Goal: Information Seeking & Learning: Check status

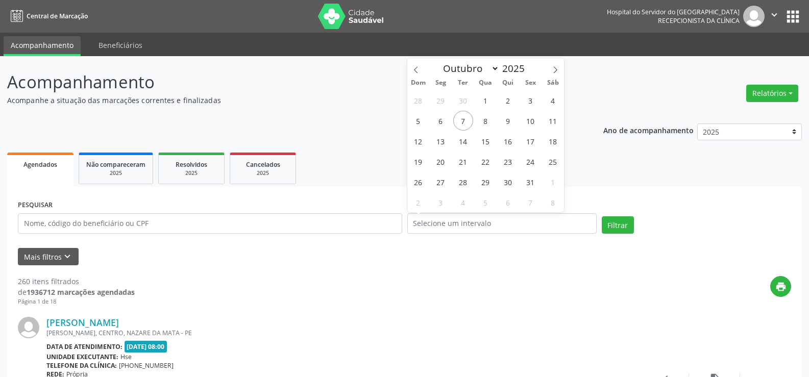
select select "9"
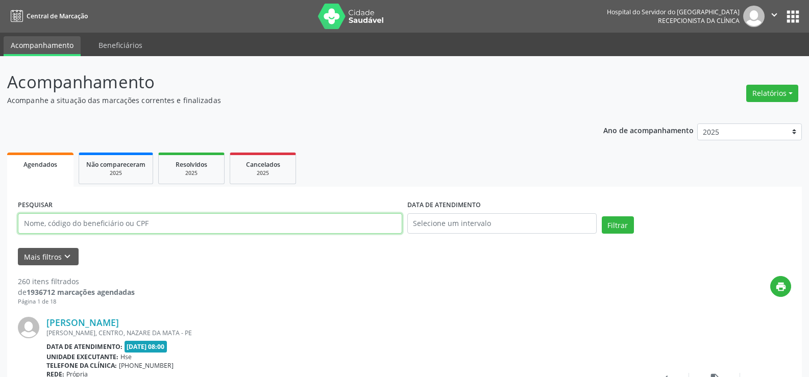
click at [87, 222] on input "text" at bounding box center [210, 223] width 385 height 20
paste input "[PERSON_NAME] 1 VOL."
click at [602, 217] on button "Filtrar" at bounding box center [618, 225] width 32 height 17
click at [131, 224] on input "[PERSON_NAME]" at bounding box center [210, 223] width 385 height 20
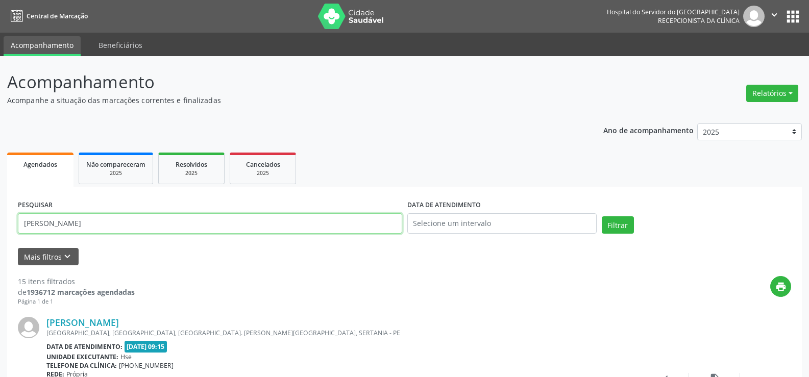
click at [131, 224] on input "[PERSON_NAME]" at bounding box center [210, 223] width 385 height 20
paste input "[PERSON_NAME]"
type input "[PERSON_NAME]"
click at [602, 217] on button "Filtrar" at bounding box center [618, 225] width 32 height 17
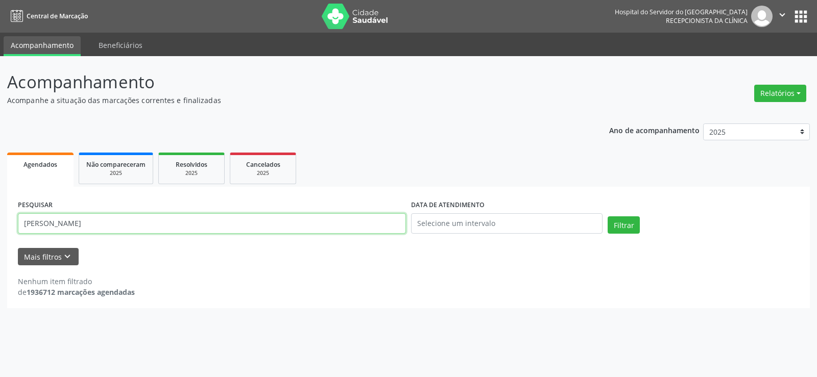
click at [142, 227] on input "[PERSON_NAME]" at bounding box center [212, 223] width 388 height 20
click at [608, 217] on button "Filtrar" at bounding box center [624, 225] width 32 height 17
click at [118, 166] on span "Não compareceram" at bounding box center [115, 164] width 59 height 9
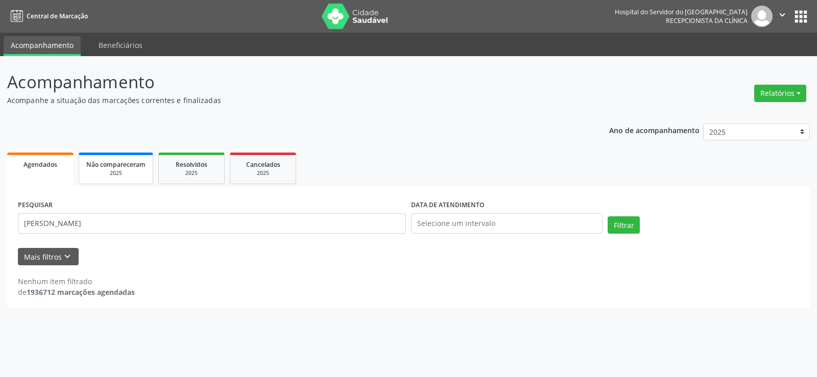
select select "9"
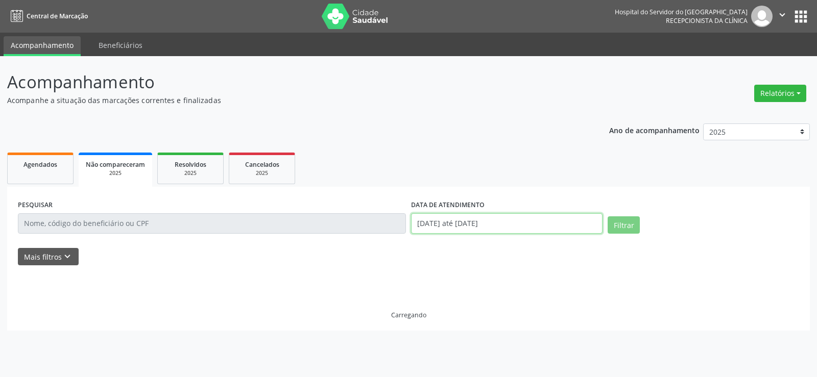
click at [452, 219] on input "[DATE] até [DATE]" at bounding box center [506, 223] width 191 height 20
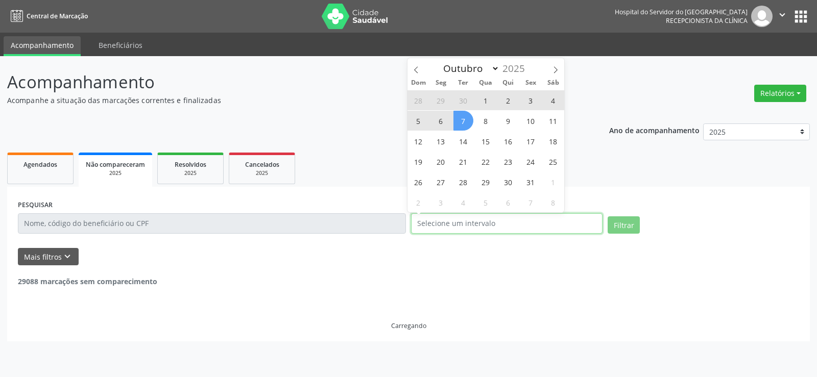
select select "0"
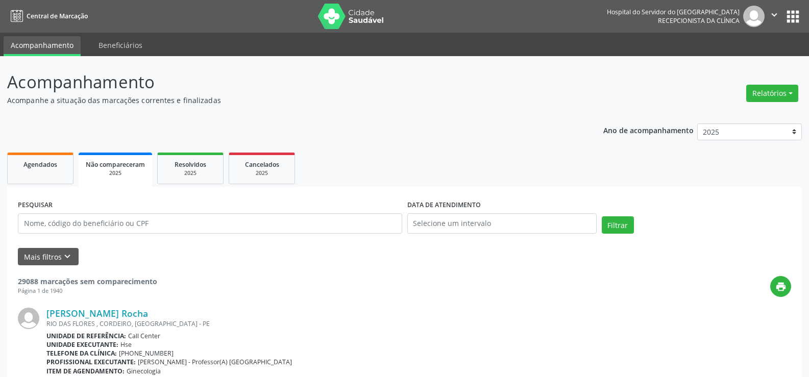
click at [223, 208] on div "PESQUISAR" at bounding box center [210, 219] width 390 height 43
click at [229, 225] on input "text" at bounding box center [210, 223] width 385 height 20
paste input "[PERSON_NAME]"
type input "[PERSON_NAME]"
click at [602, 217] on button "Filtrar" at bounding box center [618, 225] width 32 height 17
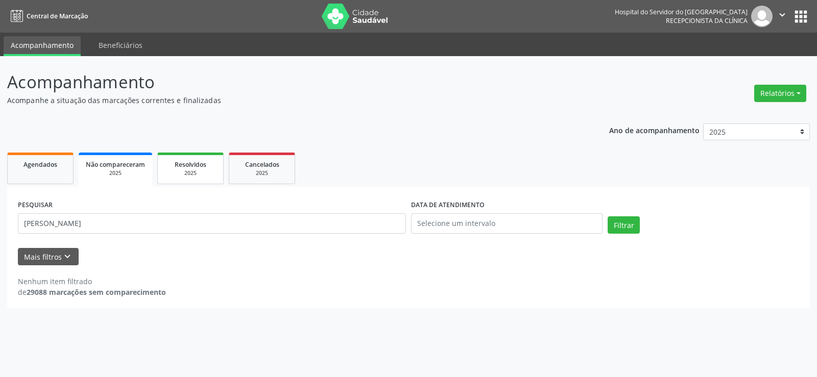
click at [196, 171] on div "2025" at bounding box center [190, 174] width 51 height 8
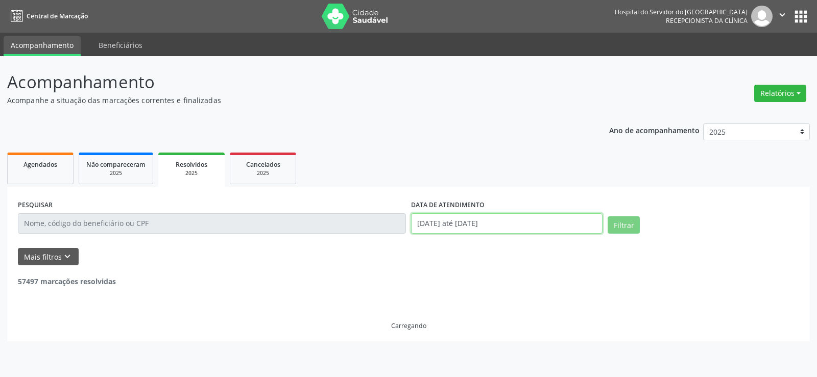
click at [491, 228] on input "[DATE] até [DATE]" at bounding box center [506, 223] width 191 height 20
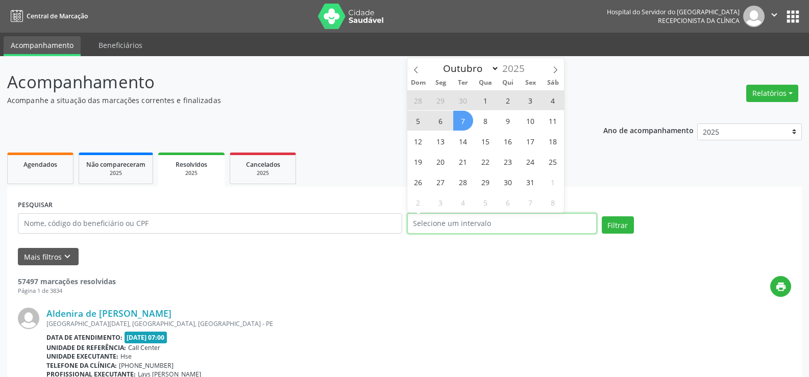
select select "0"
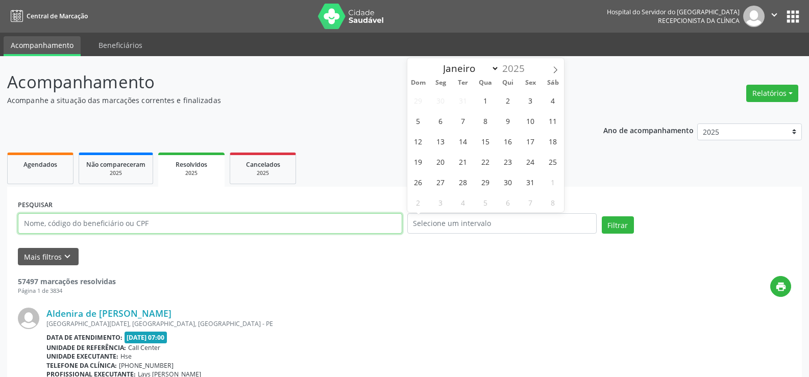
click at [109, 217] on input "text" at bounding box center [210, 223] width 385 height 20
paste input "[PERSON_NAME]"
type input "[PERSON_NAME]"
click at [602, 217] on button "Filtrar" at bounding box center [618, 225] width 32 height 17
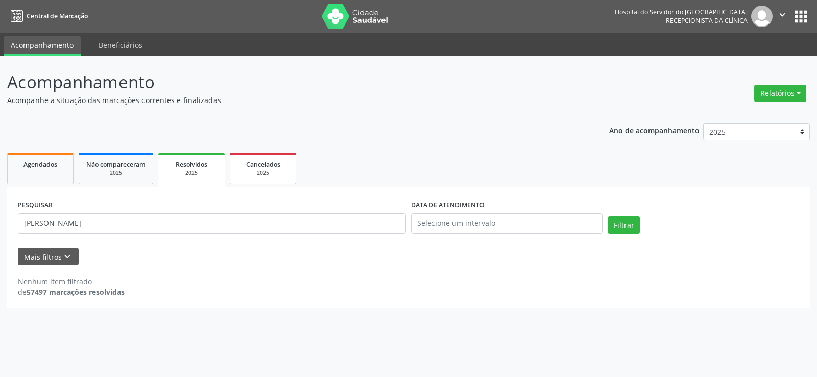
click at [259, 183] on link "Cancelados 2025" at bounding box center [263, 169] width 66 height 32
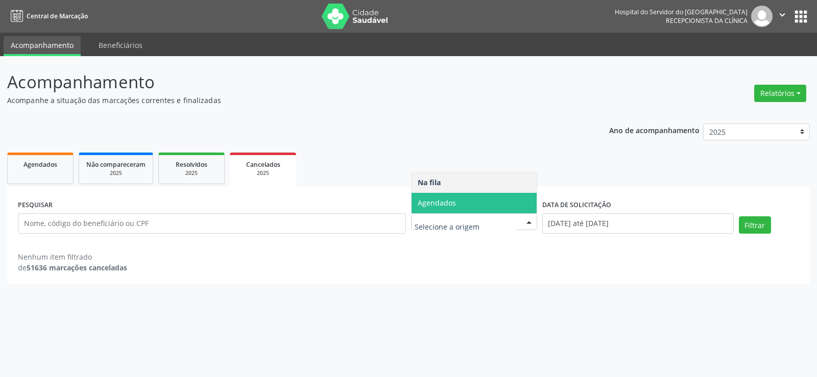
click at [467, 206] on span "Agendados" at bounding box center [474, 203] width 125 height 20
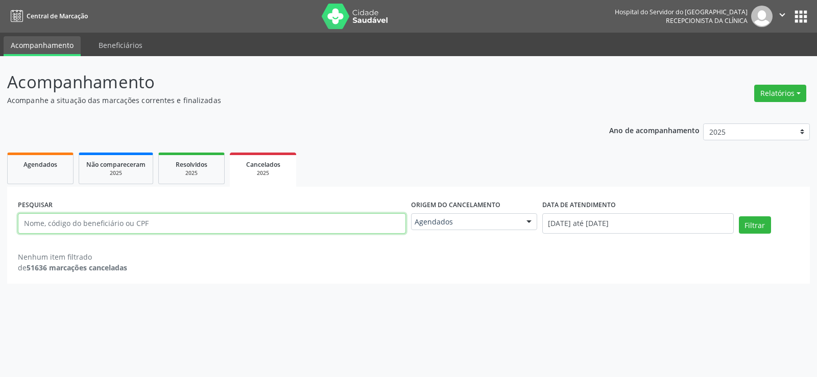
click at [272, 219] on input "text" at bounding box center [212, 223] width 388 height 20
paste input "[PERSON_NAME]"
type input "[PERSON_NAME]"
click at [739, 217] on button "Filtrar" at bounding box center [755, 225] width 32 height 17
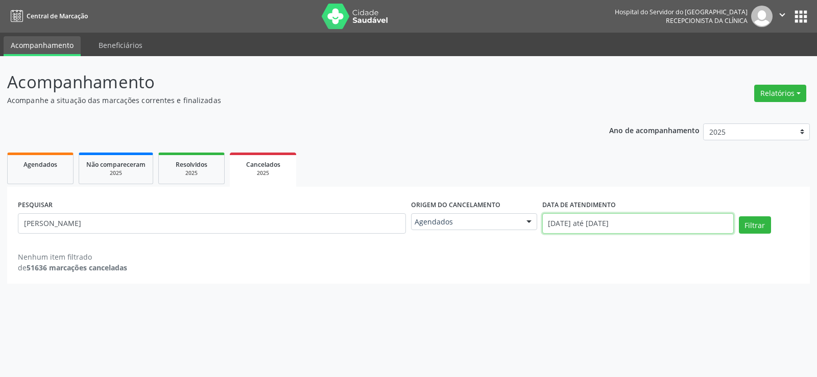
click at [628, 222] on input "[DATE] até [DATE]" at bounding box center [637, 223] width 191 height 20
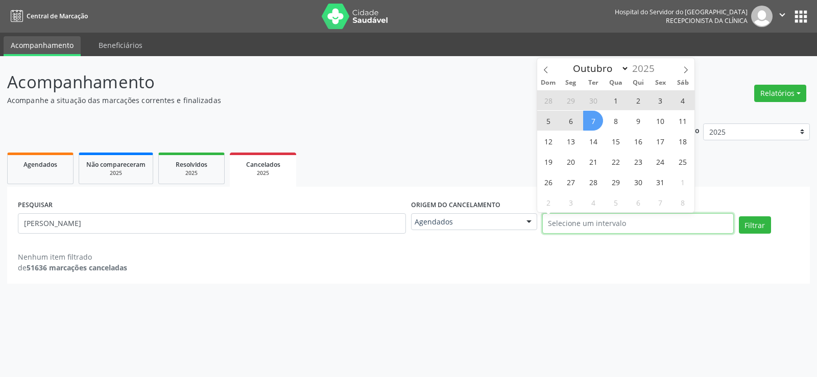
click at [739, 217] on button "Filtrar" at bounding box center [755, 225] width 32 height 17
select select "0"
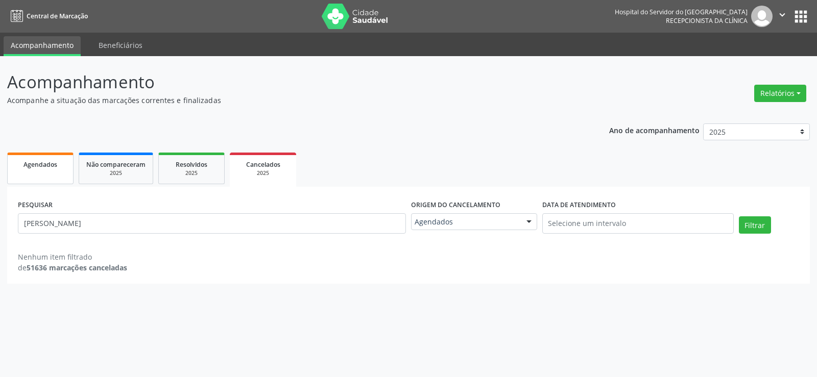
click at [64, 177] on link "Agendados" at bounding box center [40, 169] width 66 height 32
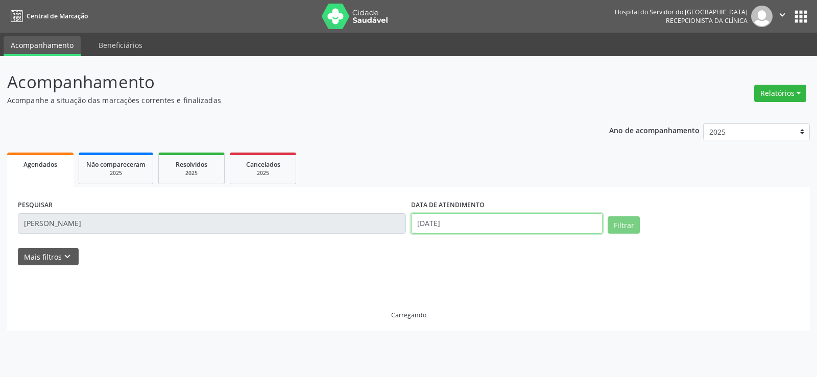
click at [458, 214] on input "[DATE]" at bounding box center [506, 223] width 191 height 20
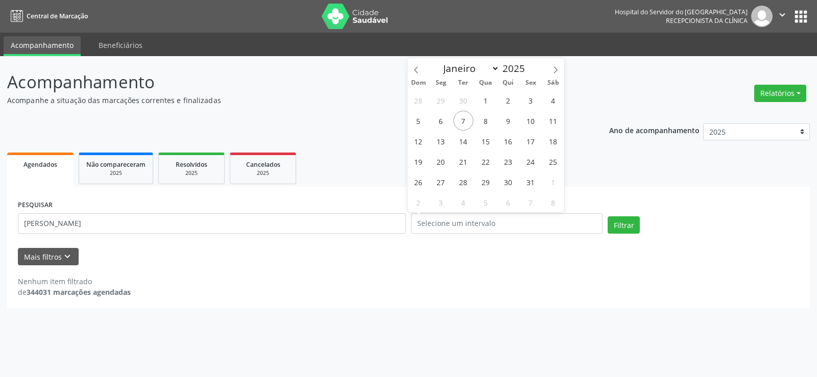
click at [181, 234] on div "PESQUISAR [PERSON_NAME]" at bounding box center [211, 219] width 393 height 43
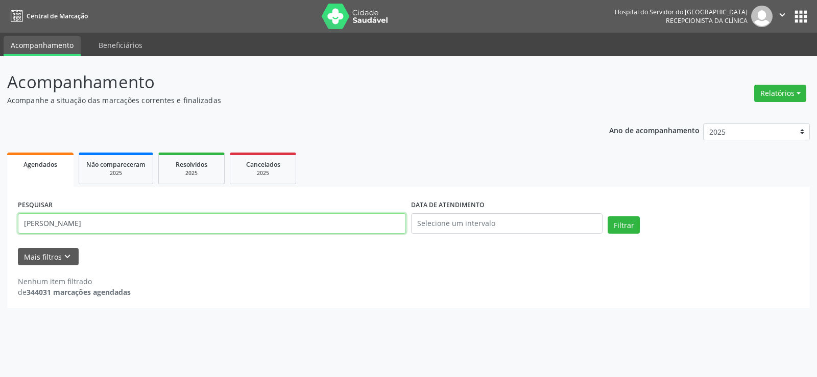
click at [184, 223] on input "[PERSON_NAME]" at bounding box center [212, 223] width 388 height 20
paste input "21797382420"
click at [608, 217] on button "Filtrar" at bounding box center [624, 225] width 32 height 17
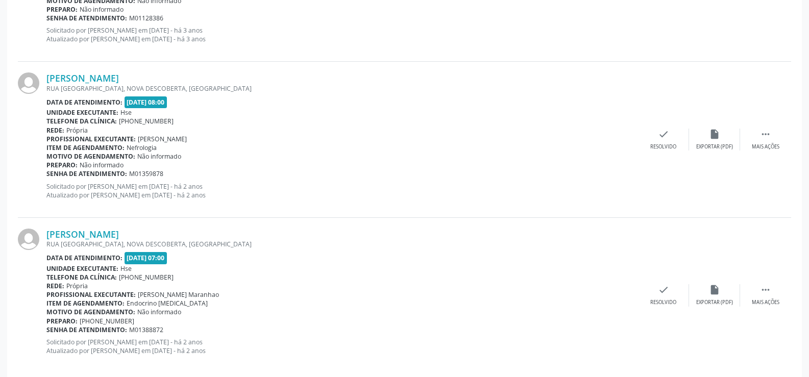
scroll to position [2286, 0]
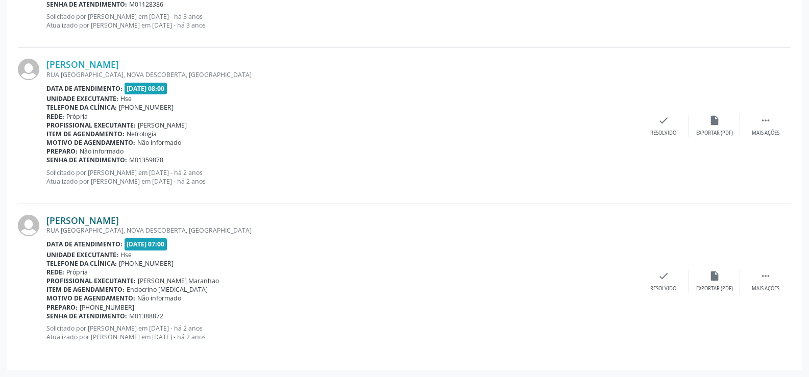
click at [107, 220] on link "[PERSON_NAME]" at bounding box center [82, 220] width 73 height 11
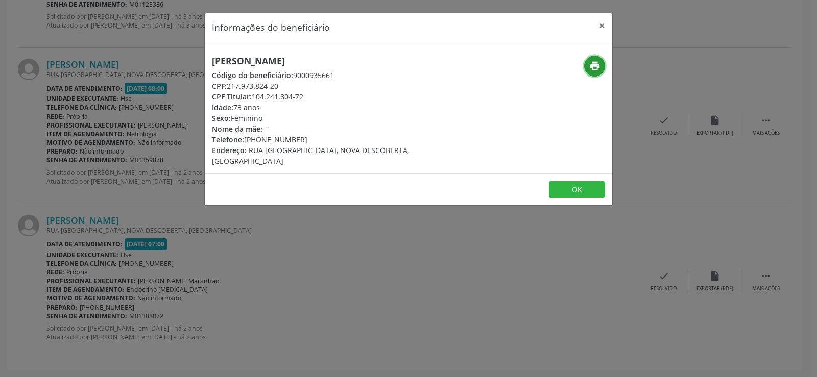
click at [591, 62] on icon "print" at bounding box center [594, 65] width 11 height 11
click at [605, 20] on button "×" at bounding box center [602, 25] width 20 height 25
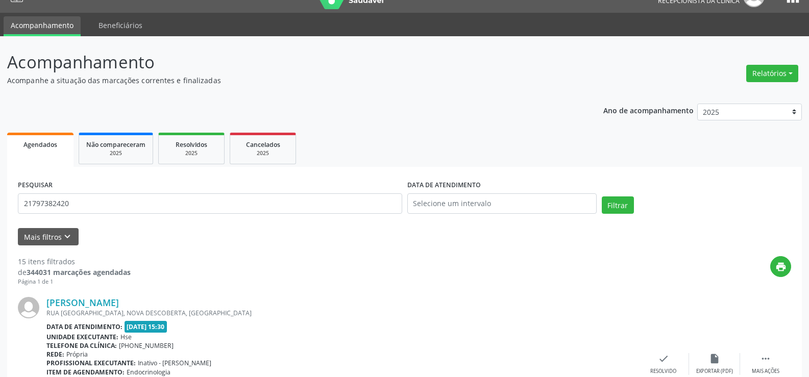
scroll to position [0, 0]
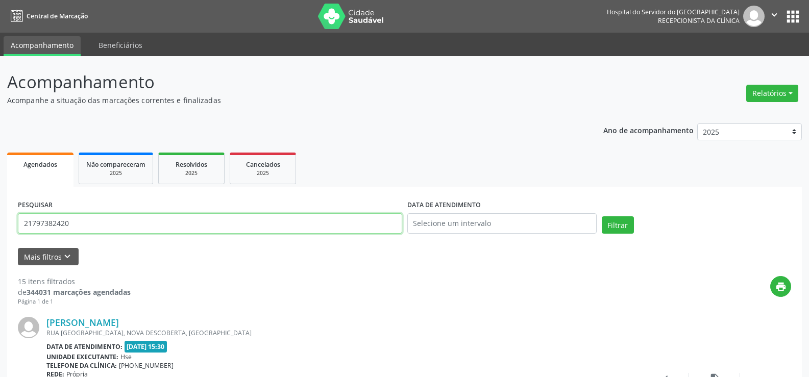
click at [148, 224] on input "21797382420" at bounding box center [210, 223] width 385 height 20
paste input "[PERSON_NAME]"
type input "[PERSON_NAME]"
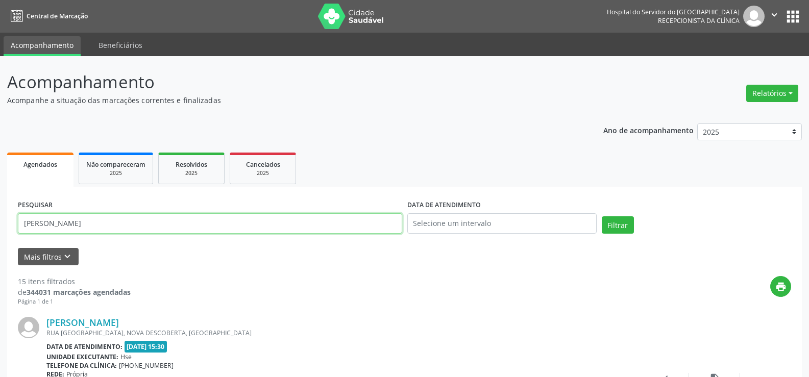
click at [602, 217] on button "Filtrar" at bounding box center [618, 225] width 32 height 17
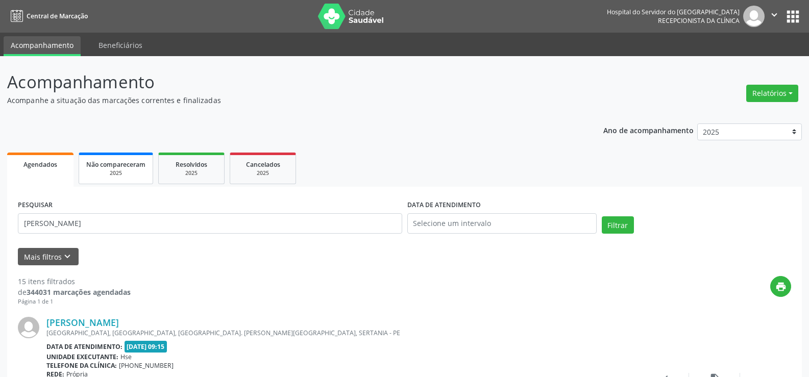
click at [133, 180] on link "Não compareceram 2025" at bounding box center [116, 169] width 75 height 32
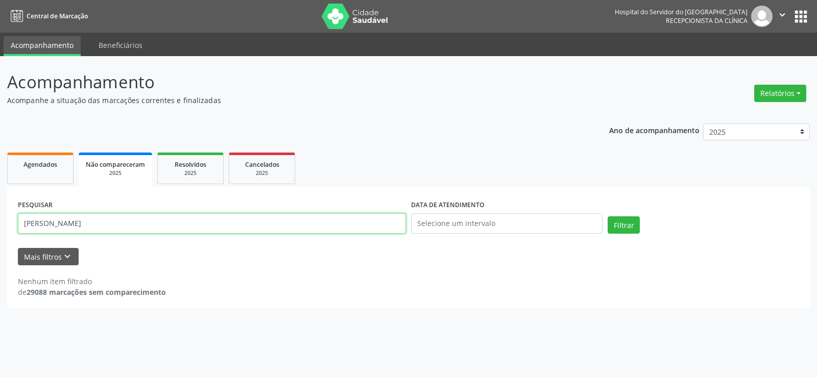
click at [204, 229] on input "[PERSON_NAME]" at bounding box center [212, 223] width 388 height 20
paste input "[PERSON_NAME]"
type input "[PERSON_NAME]"
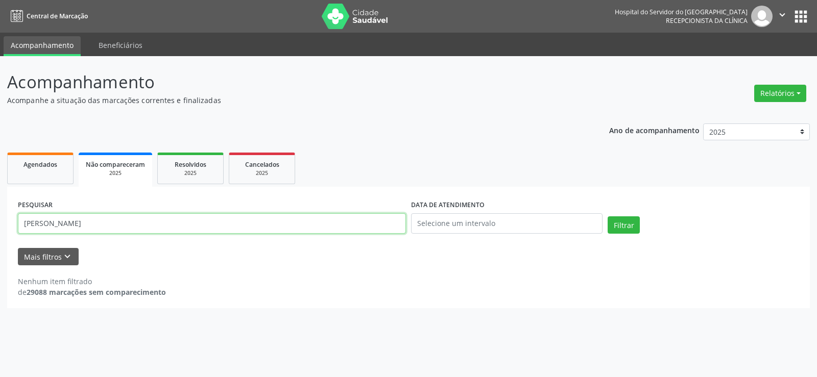
click at [608, 217] on button "Filtrar" at bounding box center [624, 225] width 32 height 17
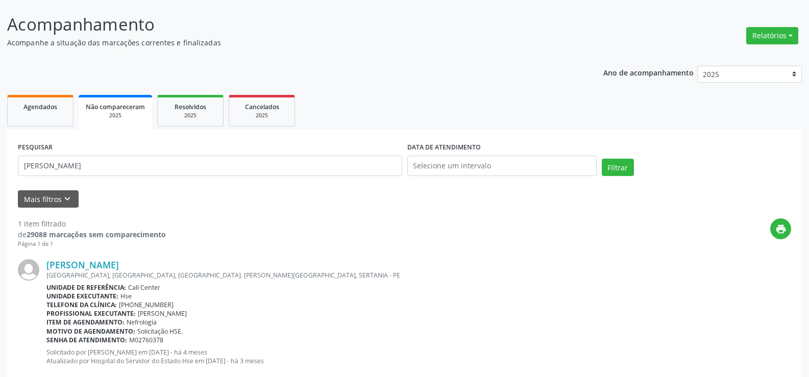
scroll to position [82, 0]
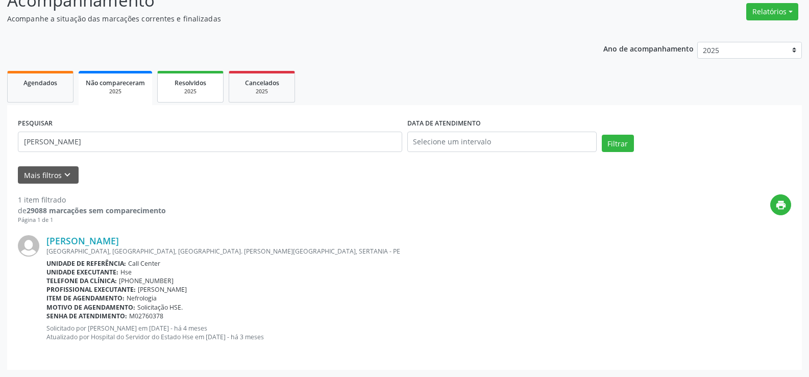
click at [200, 97] on link "Resolvidos 2025" at bounding box center [190, 87] width 66 height 32
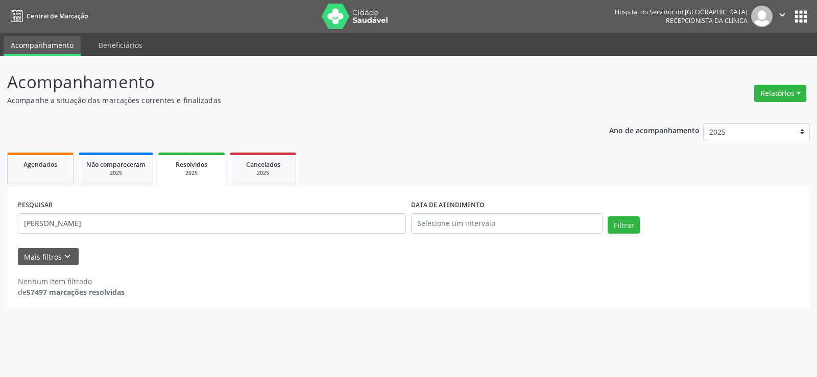
click at [251, 212] on div "PESQUISAR [PERSON_NAME]" at bounding box center [211, 219] width 393 height 43
click at [251, 219] on input "[PERSON_NAME]" at bounding box center [212, 223] width 388 height 20
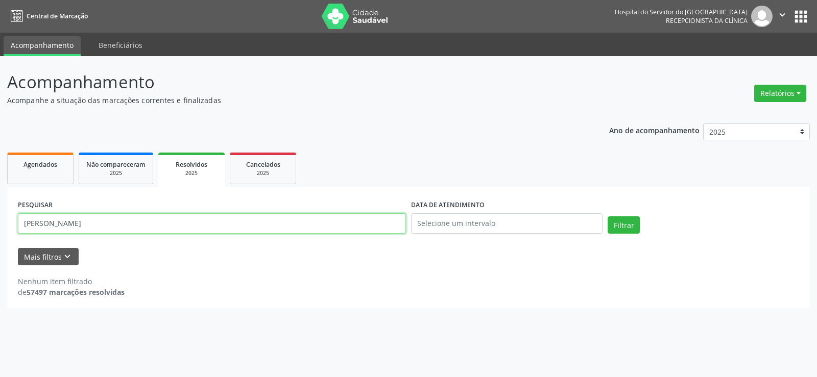
paste input "[PERSON_NAME]"
type input "[PERSON_NAME]"
click at [608, 217] on button "Filtrar" at bounding box center [624, 225] width 32 height 17
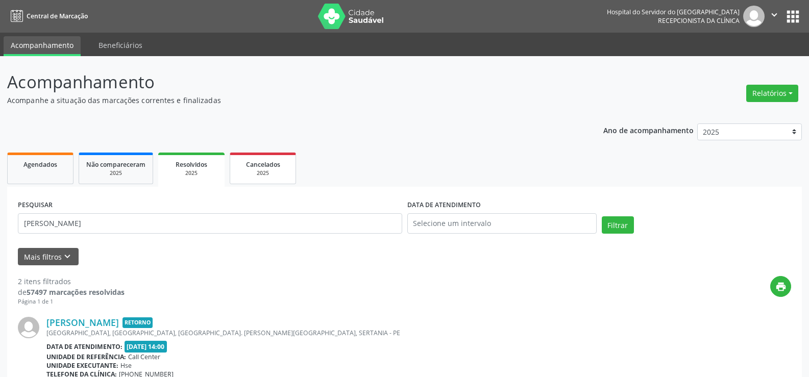
click at [244, 175] on div "2025" at bounding box center [262, 174] width 51 height 8
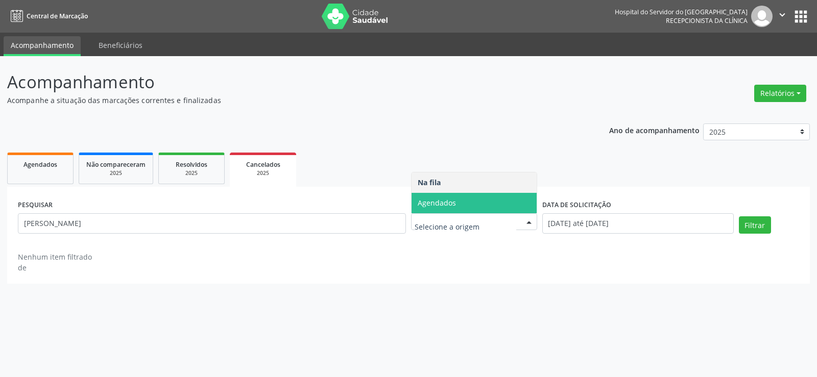
click at [472, 198] on span "Agendados" at bounding box center [474, 203] width 125 height 20
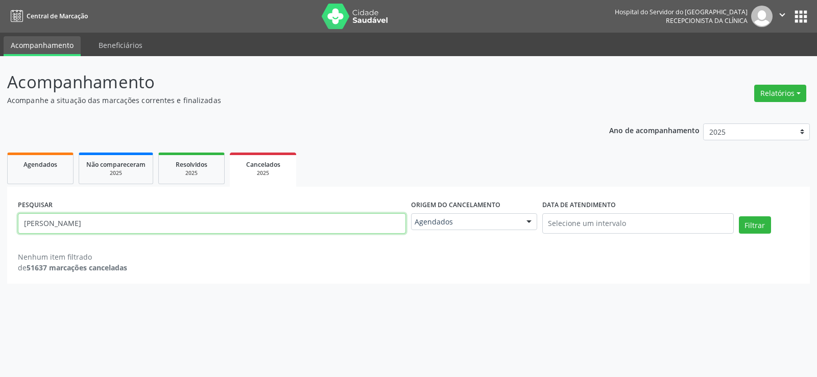
click at [180, 220] on input "[PERSON_NAME]" at bounding box center [212, 223] width 388 height 20
paste input "[PERSON_NAME]"
type input "[PERSON_NAME]"
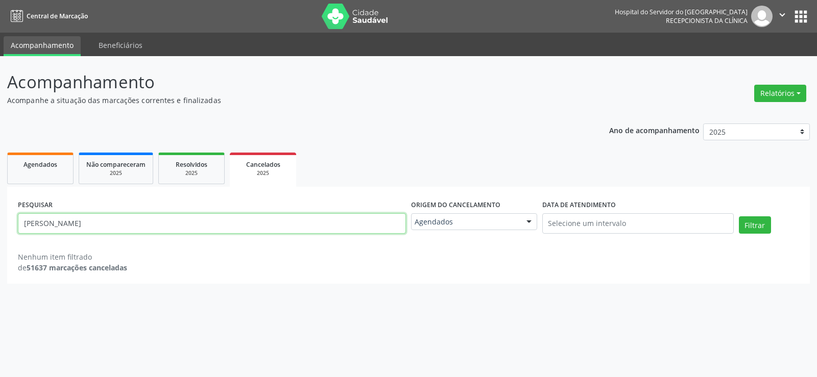
click at [739, 217] on button "Filtrar" at bounding box center [755, 225] width 32 height 17
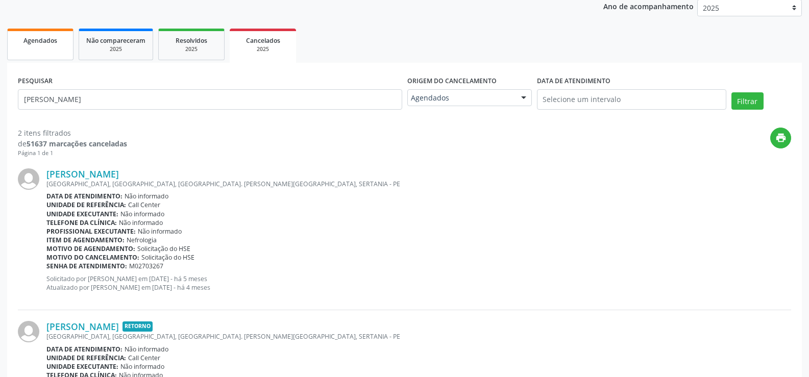
scroll to position [23, 0]
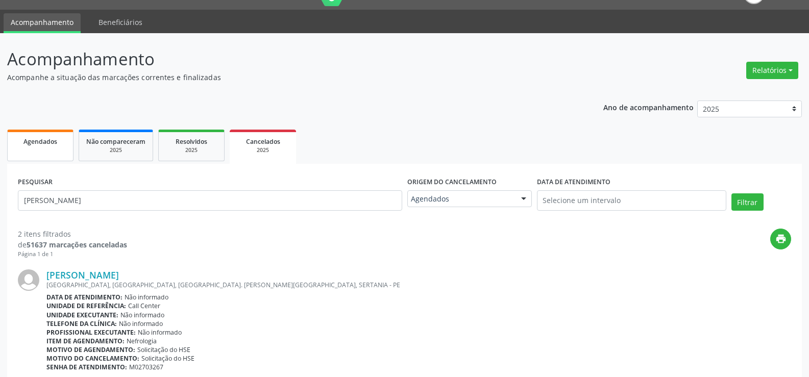
click at [19, 134] on link "Agendados" at bounding box center [40, 146] width 66 height 32
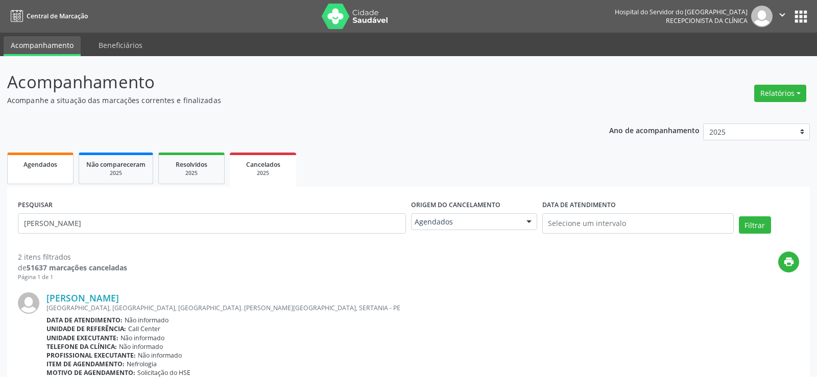
select select "9"
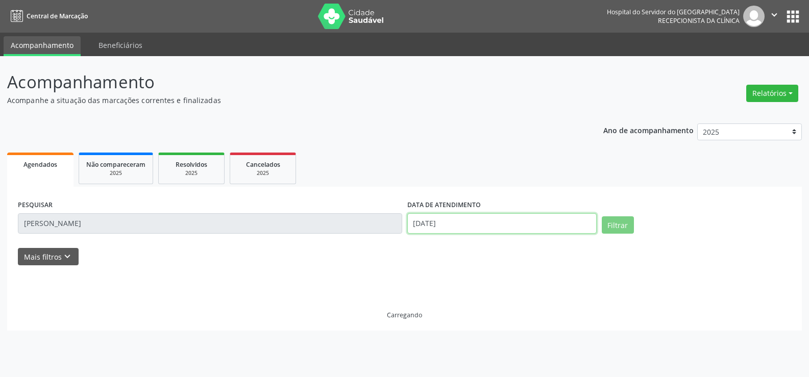
click at [431, 219] on input "[DATE]" at bounding box center [501, 223] width 189 height 20
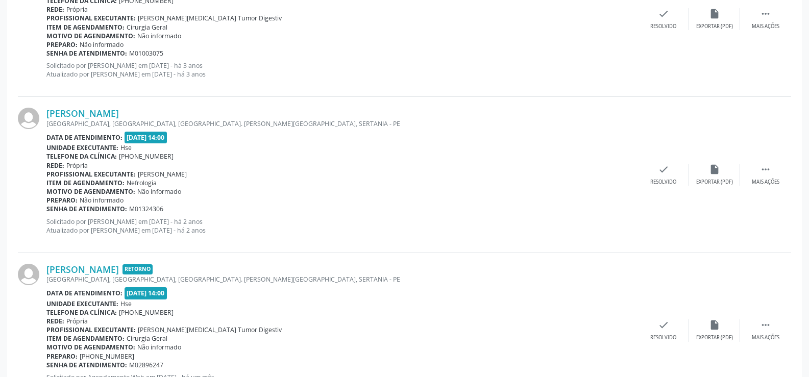
scroll to position [2286, 0]
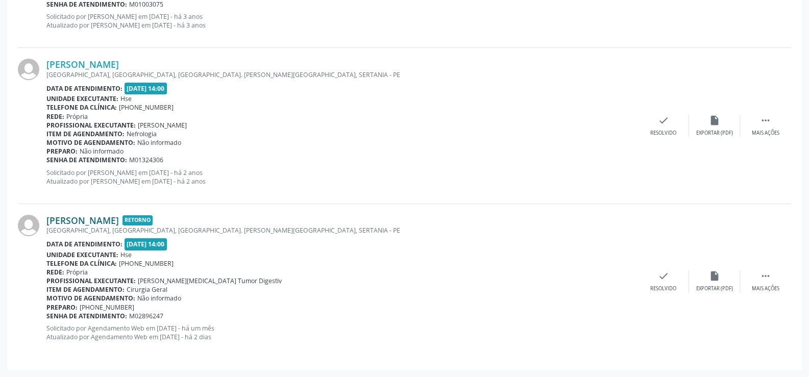
click at [119, 220] on link "[PERSON_NAME]" at bounding box center [82, 220] width 73 height 11
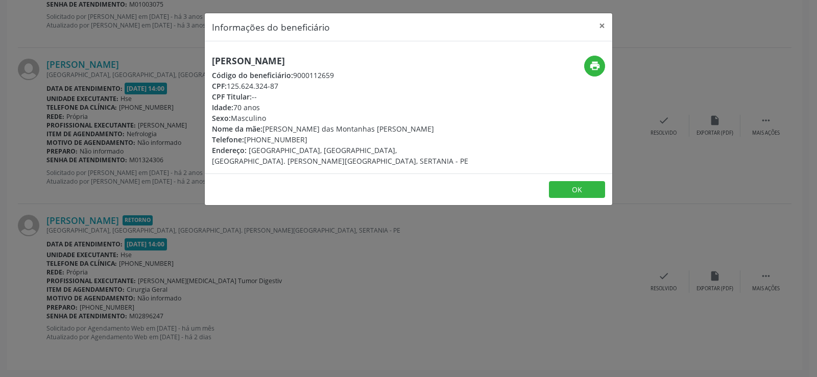
click at [252, 60] on h5 "[PERSON_NAME]" at bounding box center [340, 61] width 257 height 11
copy div "[PERSON_NAME]"
click at [599, 62] on icon "print" at bounding box center [594, 65] width 11 height 11
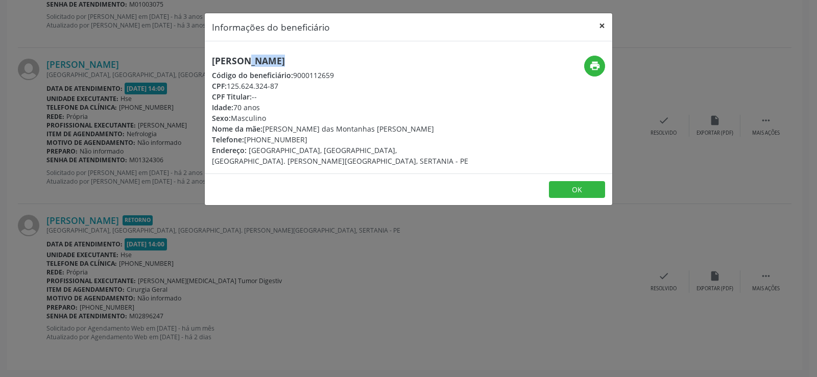
click at [602, 30] on button "×" at bounding box center [602, 25] width 20 height 25
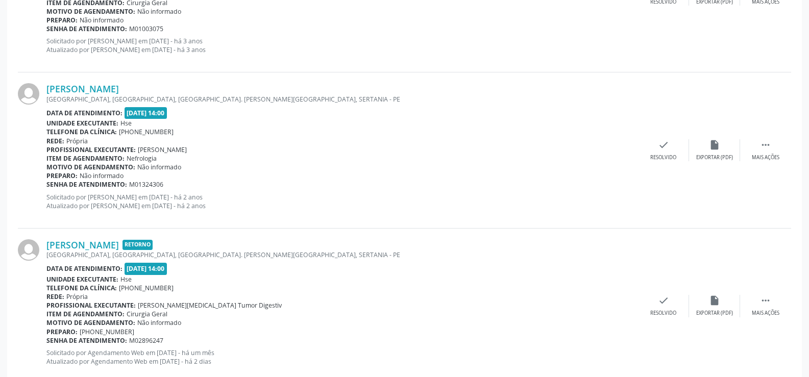
drag, startPoint x: 350, startPoint y: 225, endPoint x: 352, endPoint y: 212, distance: 12.9
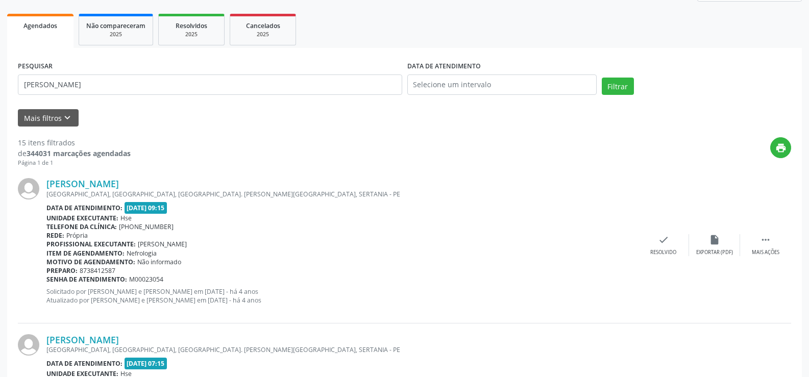
scroll to position [13, 0]
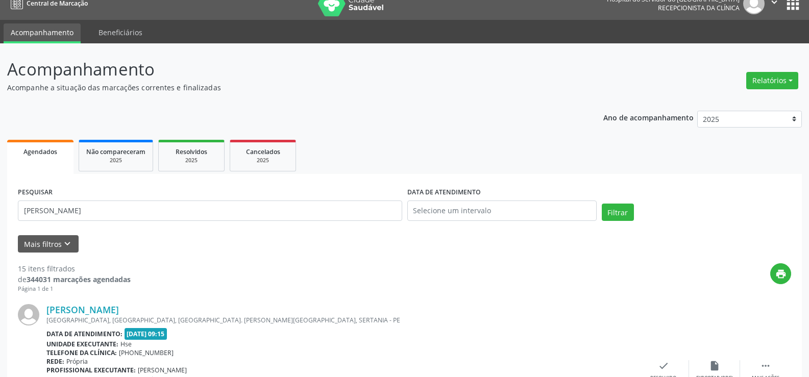
click at [134, 227] on div "PESQUISAR [PERSON_NAME]" at bounding box center [210, 206] width 390 height 43
click at [135, 214] on input "[PERSON_NAME]" at bounding box center [210, 211] width 385 height 20
click at [602, 204] on button "Filtrar" at bounding box center [618, 212] width 32 height 17
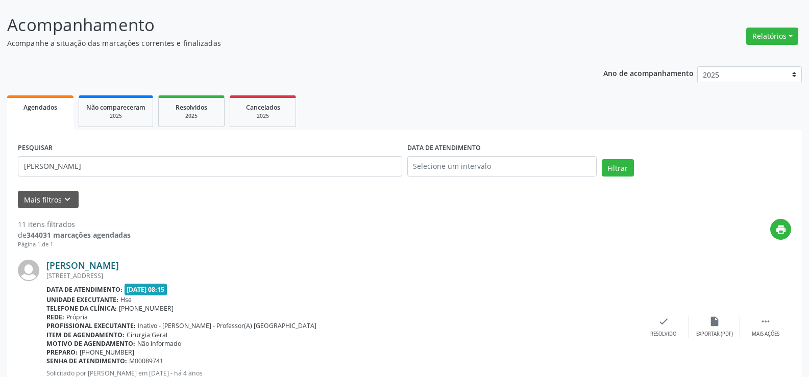
scroll to position [51, 0]
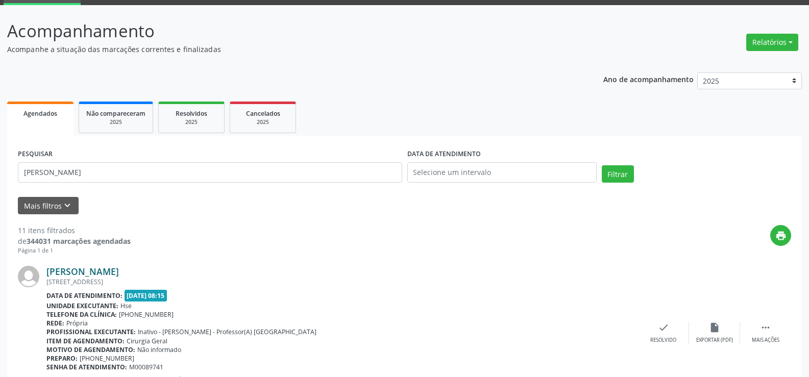
click at [119, 270] on link "[PERSON_NAME]" at bounding box center [82, 271] width 73 height 11
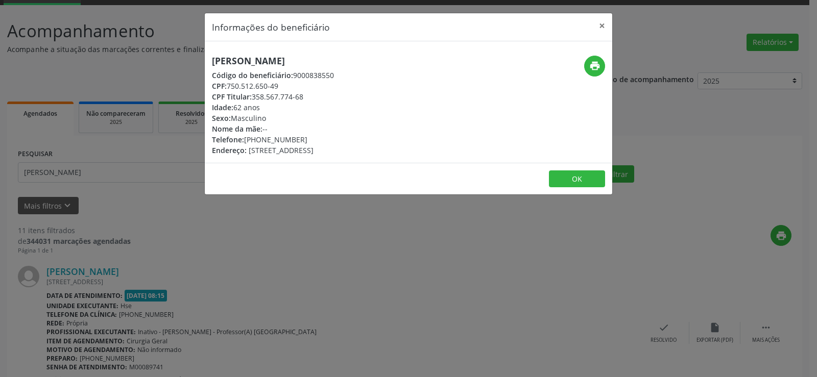
click at [284, 61] on h5 "[PERSON_NAME]" at bounding box center [273, 61] width 122 height 11
copy div "[PERSON_NAME]"
click at [62, 168] on div "Informações do beneficiário × [PERSON_NAME] Código do beneficiário: 9000838550 …" at bounding box center [408, 188] width 817 height 377
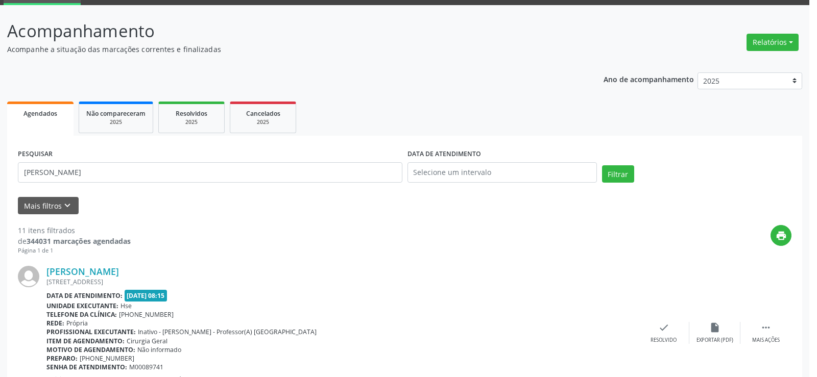
click at [62, 168] on div "Informações do beneficiário × [PERSON_NAME] Código do beneficiário: 9000838550 …" at bounding box center [408, 188] width 817 height 377
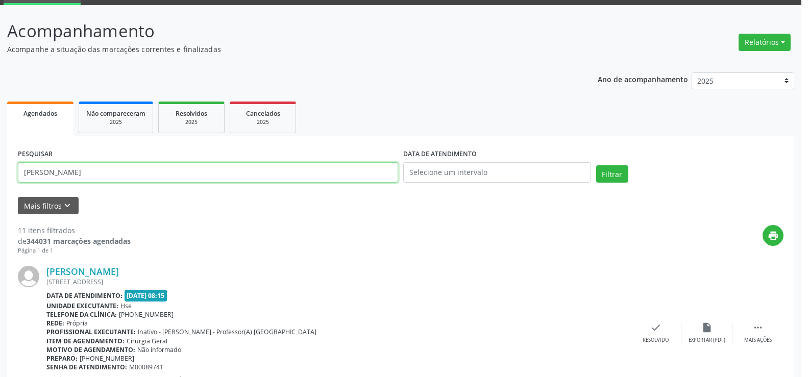
click at [62, 168] on input "[PERSON_NAME]" at bounding box center [208, 172] width 380 height 20
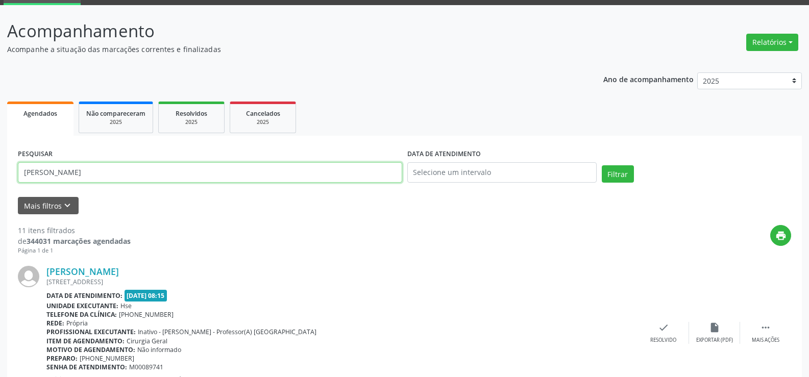
paste input "[PERSON_NAME]"
click at [602, 165] on button "Filtrar" at bounding box center [618, 173] width 32 height 17
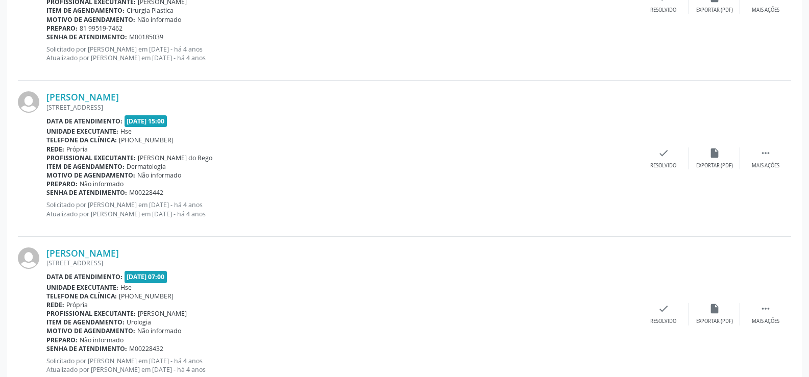
scroll to position [726, 0]
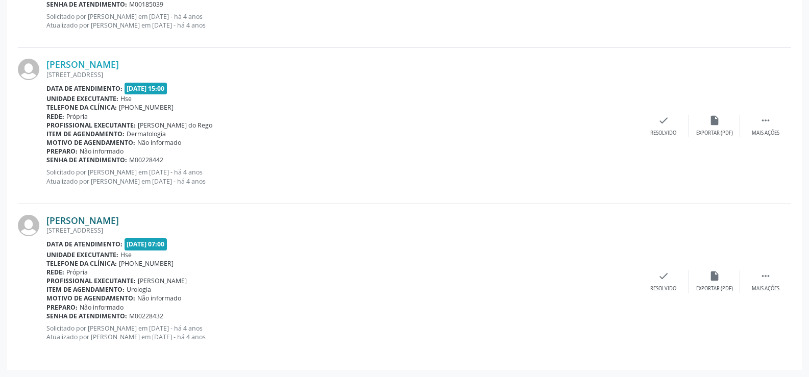
click at [106, 222] on link "[PERSON_NAME]" at bounding box center [82, 220] width 73 height 11
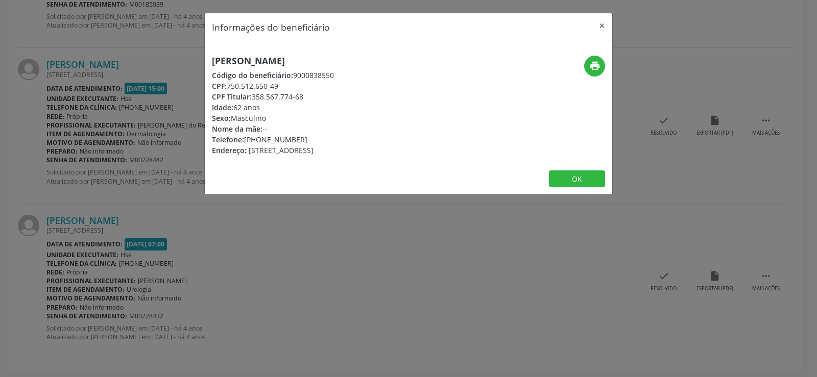
click at [276, 64] on h5 "[PERSON_NAME]" at bounding box center [273, 61] width 122 height 11
copy div "[PERSON_NAME]"
click at [151, 225] on div "Informações do beneficiário × [PERSON_NAME] Código do beneficiário: 9000838550 …" at bounding box center [408, 188] width 817 height 377
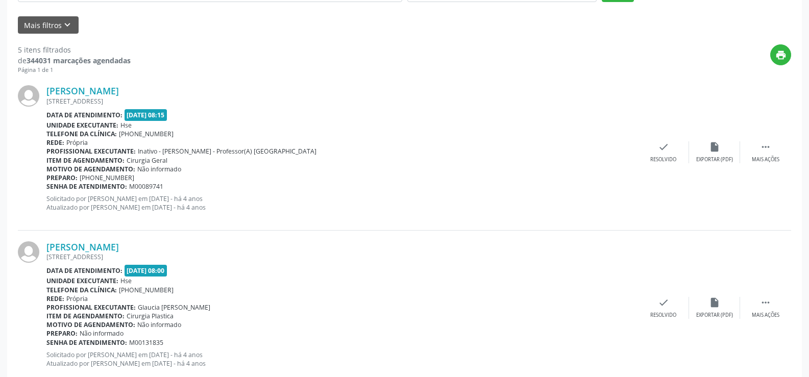
scroll to position [113, 0]
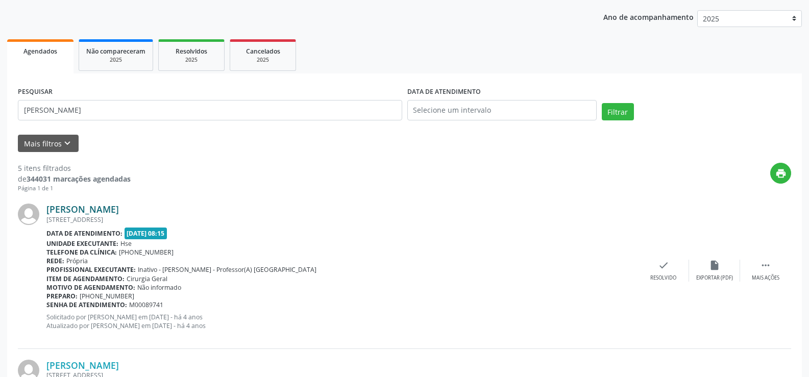
click at [119, 212] on link "[PERSON_NAME]" at bounding box center [82, 209] width 73 height 11
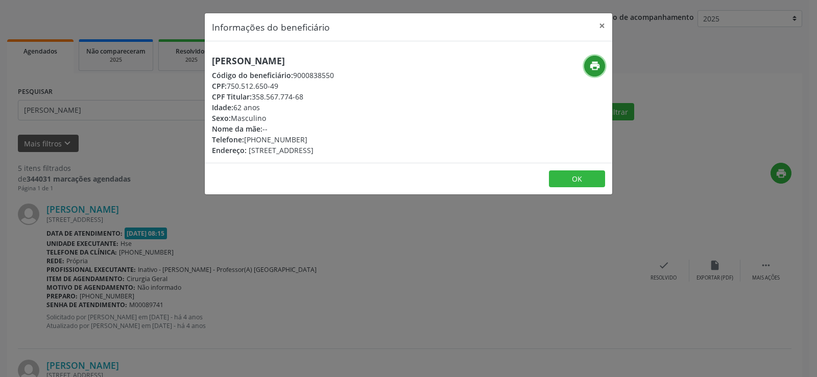
click at [603, 66] on button "print" at bounding box center [594, 66] width 21 height 21
click at [603, 26] on button "×" at bounding box center [602, 25] width 20 height 25
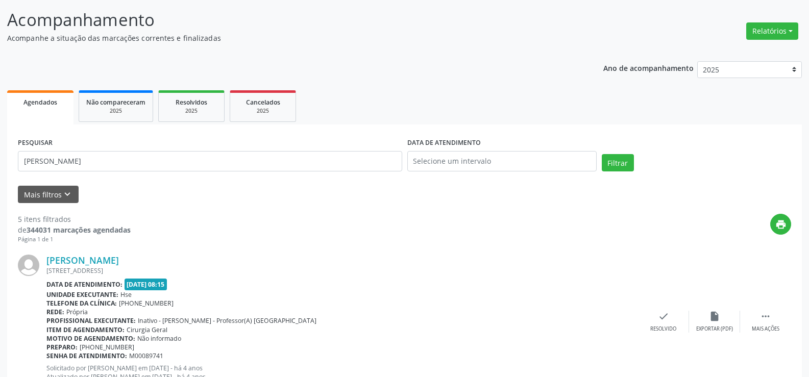
scroll to position [0, 0]
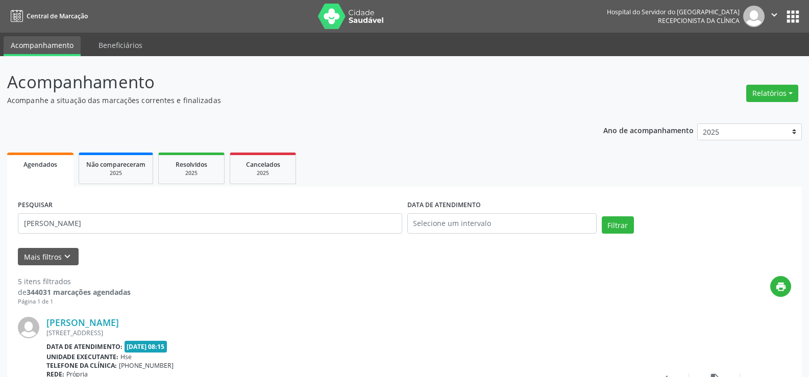
click at [146, 211] on div "PESQUISAR [PERSON_NAME]" at bounding box center [210, 219] width 390 height 43
click at [143, 219] on input "[PERSON_NAME]" at bounding box center [210, 223] width 385 height 20
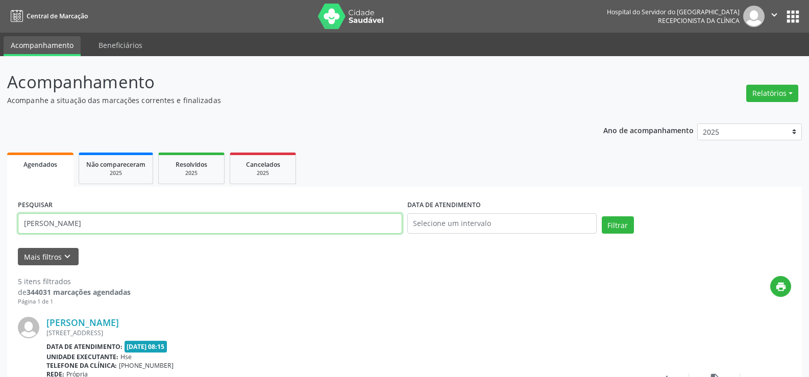
paste input "[PERSON_NAME]"
type input "[PERSON_NAME]"
click at [602, 217] on button "Filtrar" at bounding box center [618, 225] width 32 height 17
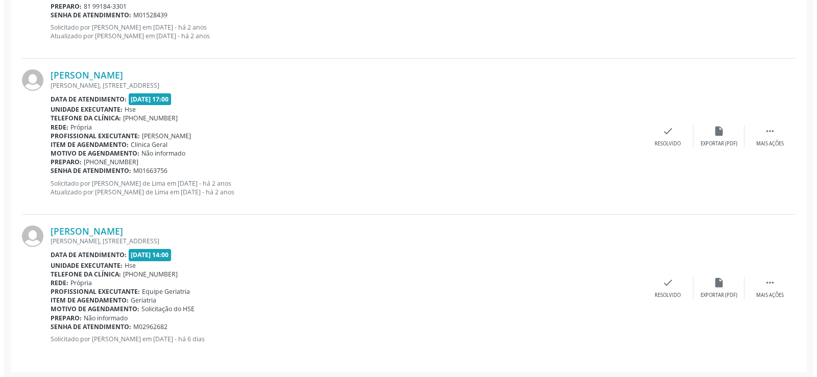
scroll to position [1497, 0]
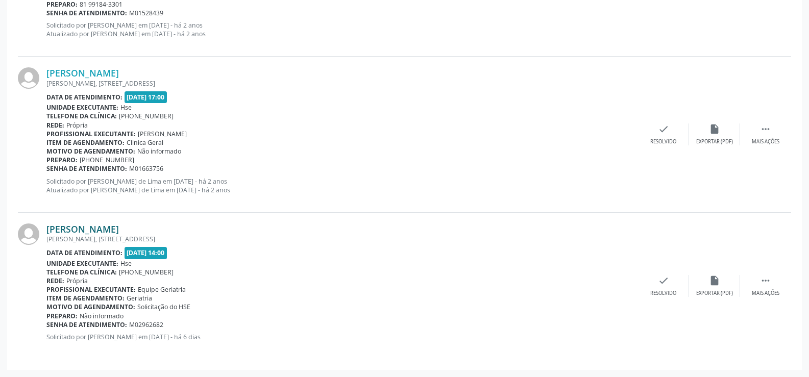
click at [119, 228] on link "[PERSON_NAME]" at bounding box center [82, 229] width 73 height 11
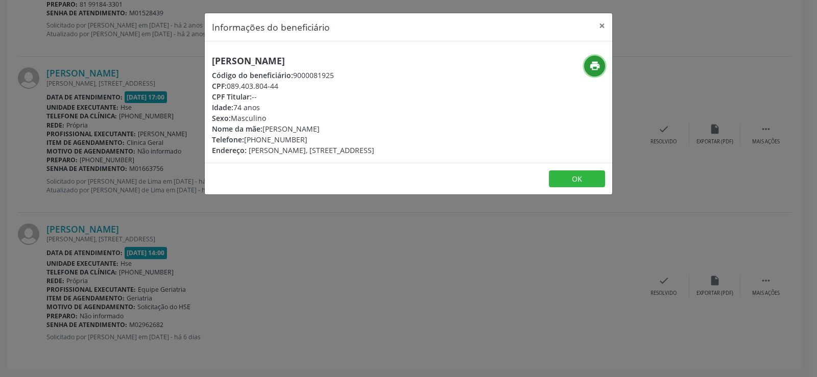
click at [597, 66] on icon "print" at bounding box center [594, 65] width 11 height 11
click at [279, 62] on h5 "[PERSON_NAME]" at bounding box center [293, 61] width 162 height 11
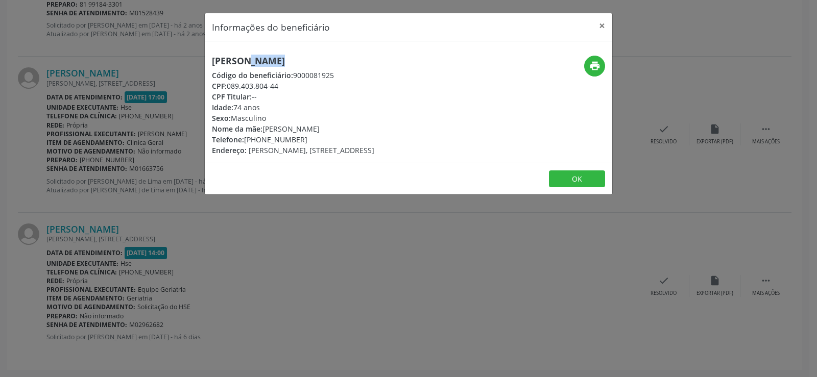
copy div "[PERSON_NAME]"
click at [64, 50] on div "Informações do beneficiário × [PERSON_NAME] Código do beneficiário: 9000081925 …" at bounding box center [408, 188] width 817 height 377
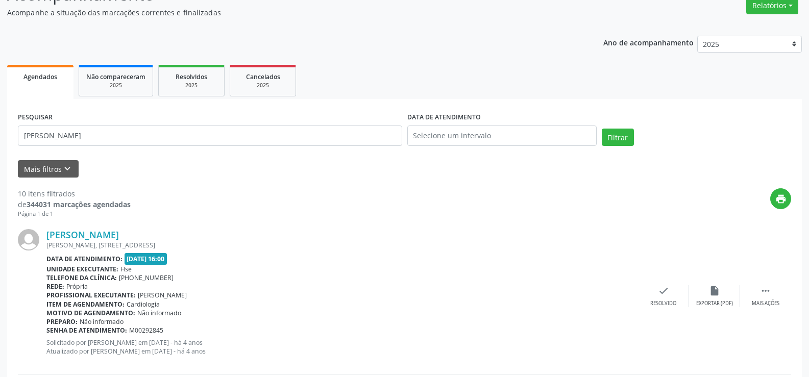
scroll to position [0, 0]
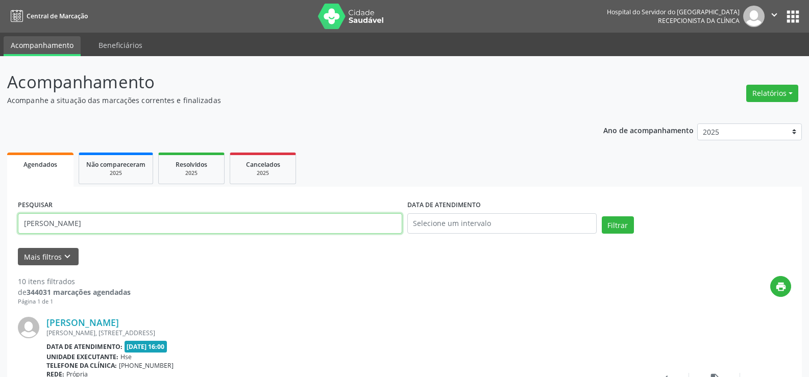
click at [111, 215] on input "[PERSON_NAME]" at bounding box center [210, 223] width 385 height 20
click at [602, 217] on button "Filtrar" at bounding box center [618, 225] width 32 height 17
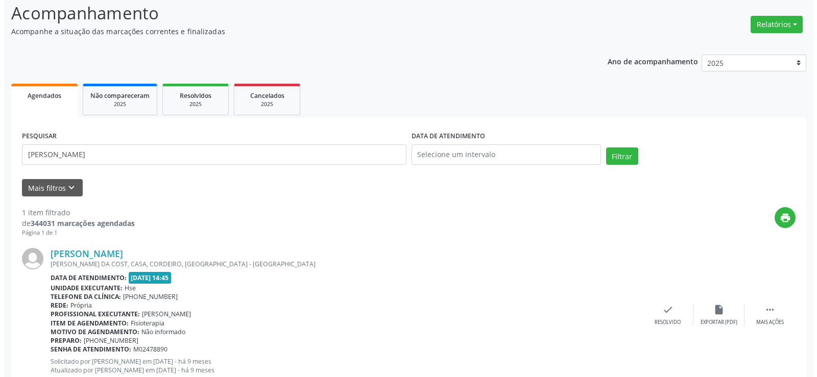
scroll to position [103, 0]
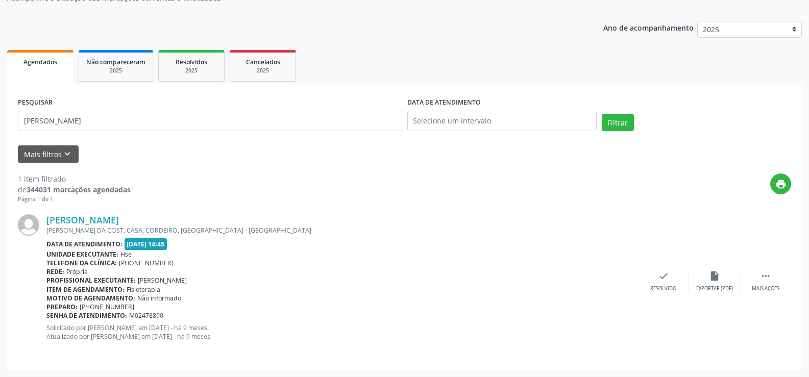
click at [138, 226] on div "[PERSON_NAME] DA COST, CASA, CORDEIRO, [GEOGRAPHIC_DATA] - [GEOGRAPHIC_DATA]" at bounding box center [342, 230] width 592 height 9
click at [119, 217] on link "[PERSON_NAME]" at bounding box center [82, 219] width 73 height 11
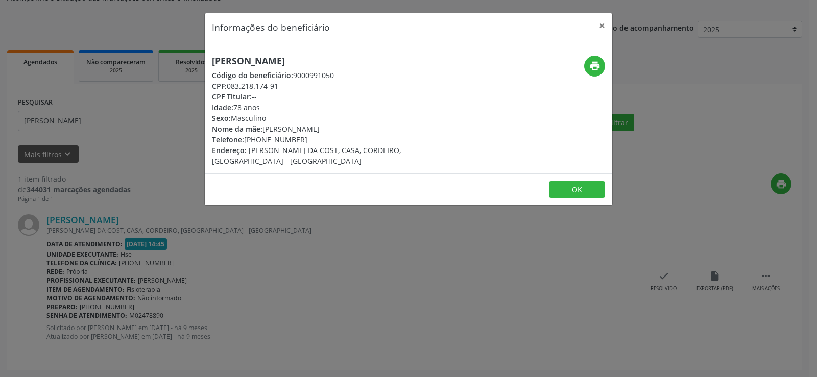
drag, startPoint x: 252, startPoint y: 75, endPoint x: 265, endPoint y: 60, distance: 19.2
click at [265, 60] on h5 "[PERSON_NAME]" at bounding box center [340, 61] width 257 height 11
copy div "[PERSON_NAME]"
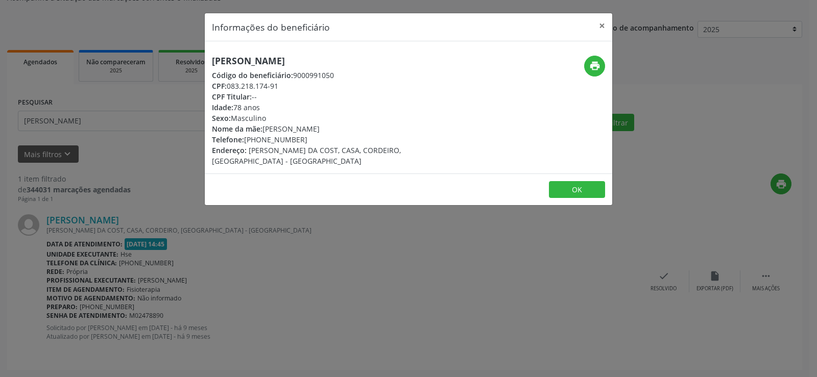
click at [150, 107] on div "Informações do beneficiário × [PERSON_NAME] Código do beneficiário: 9000991050 …" at bounding box center [408, 188] width 817 height 377
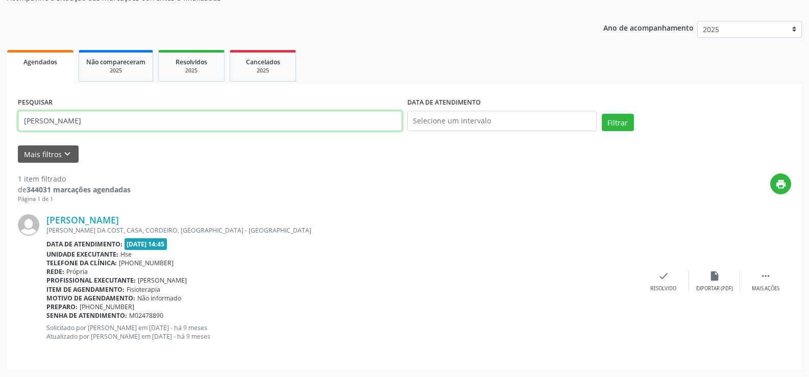
click at [155, 123] on input "[PERSON_NAME]" at bounding box center [210, 121] width 385 height 20
paste input "Joelson Passos de S"
type input "[PERSON_NAME]"
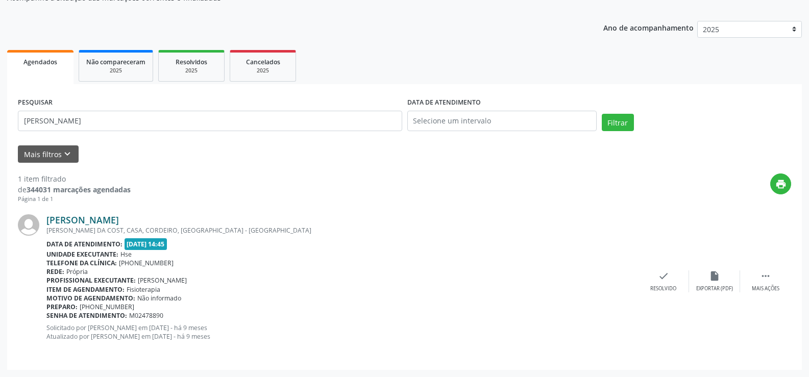
click at [119, 220] on link "[PERSON_NAME]" at bounding box center [82, 219] width 73 height 11
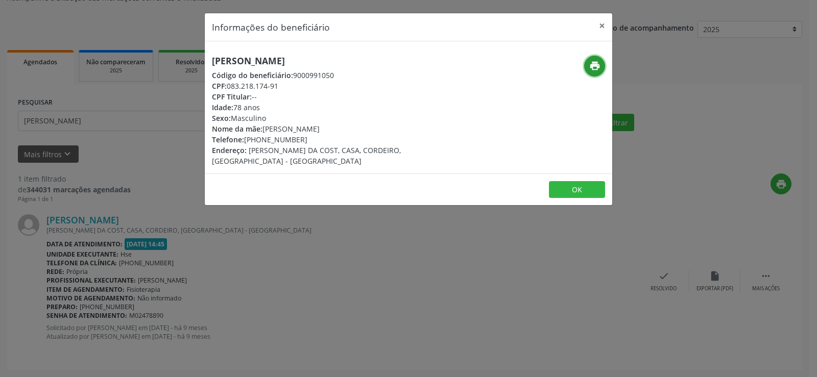
click at [592, 68] on icon "print" at bounding box center [594, 65] width 11 height 11
